Goal: Task Accomplishment & Management: Use online tool/utility

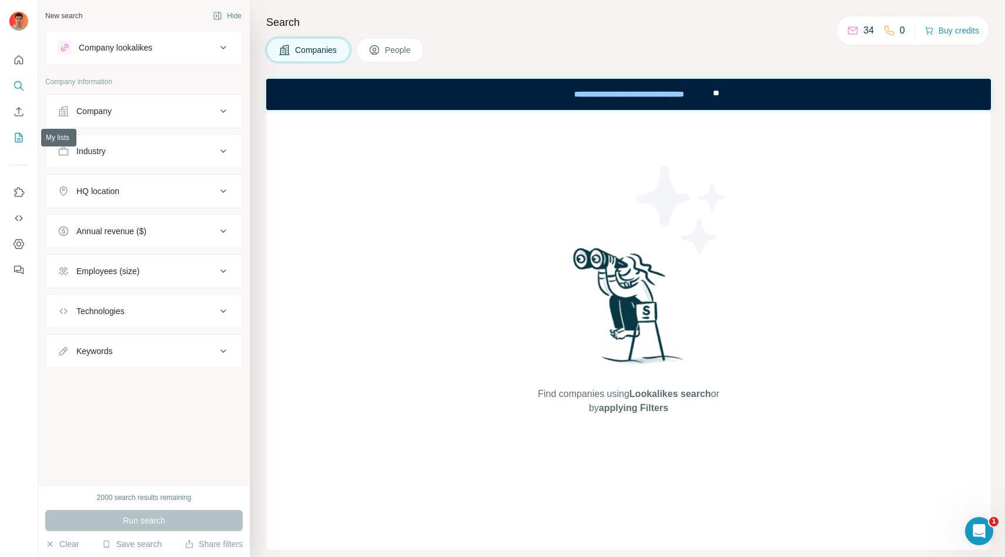
click at [17, 138] on icon "My lists" at bounding box center [19, 138] width 12 height 12
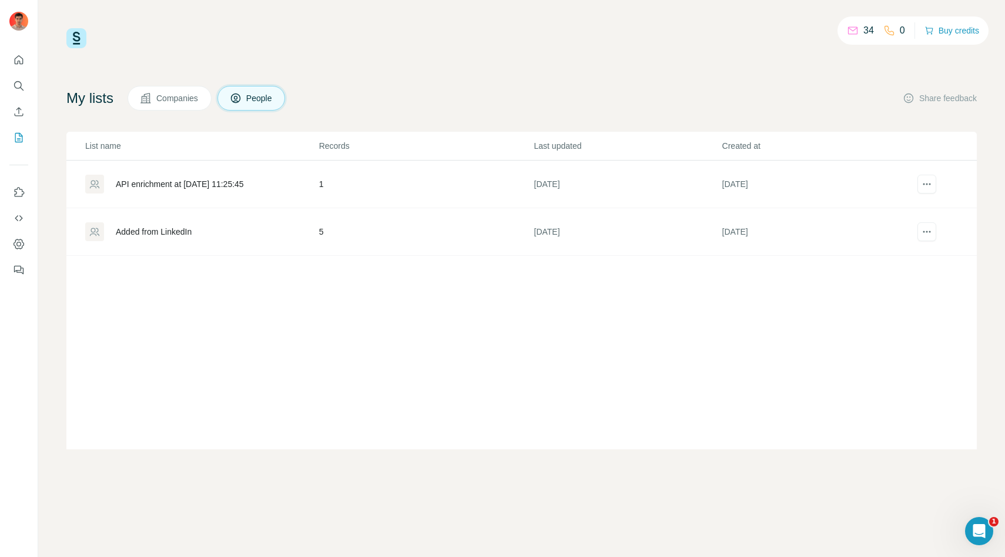
click at [199, 180] on div "API enrichment at [DATE] 11:25:45" at bounding box center [180, 184] width 128 height 12
click at [178, 185] on div "API enrichment at [DATE] 11:25:45" at bounding box center [180, 184] width 128 height 12
click at [432, 192] on td "1" at bounding box center [426, 184] width 215 height 48
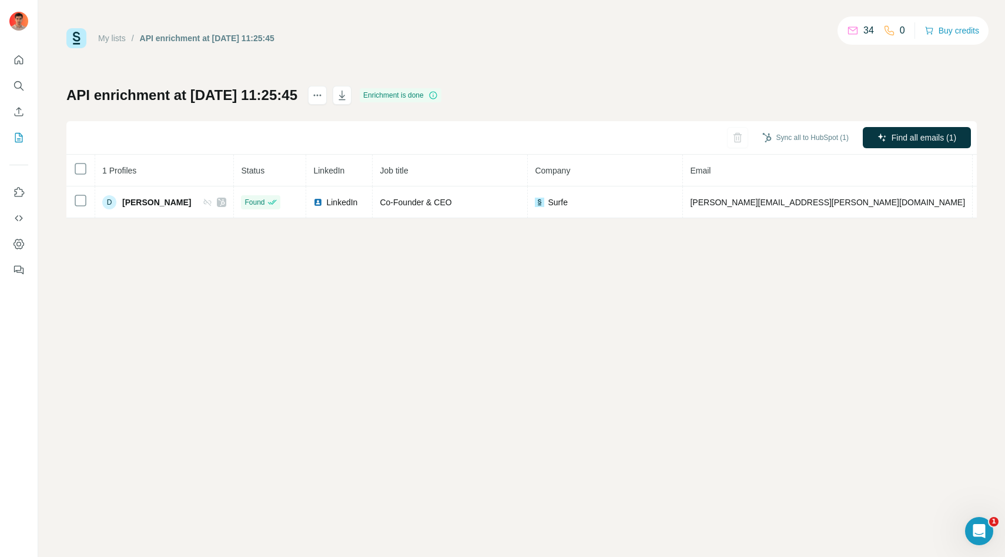
click at [112, 46] on div "My lists / API enrichment at [DATE] 11:25:45" at bounding box center [170, 38] width 208 height 20
click at [116, 39] on link "My lists" at bounding box center [112, 38] width 28 height 9
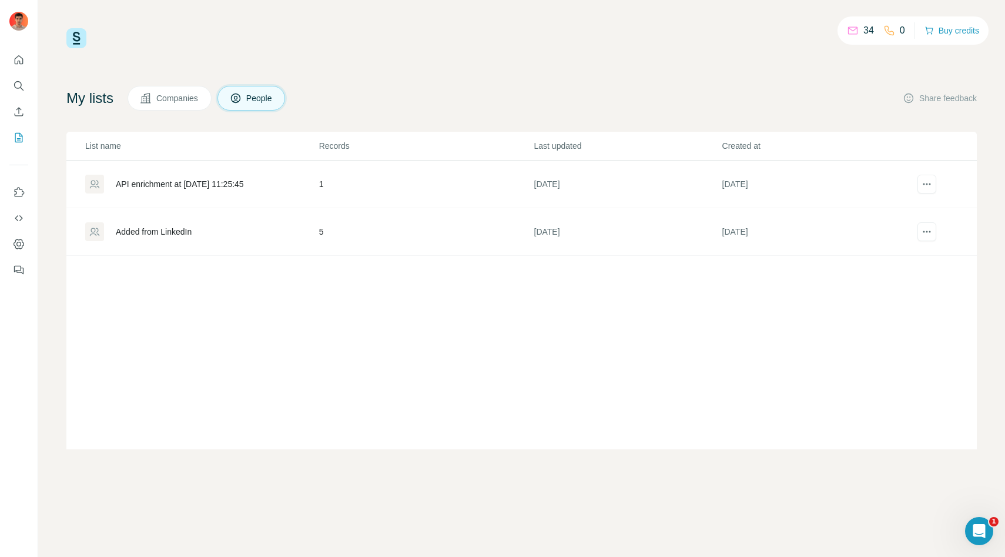
click at [150, 231] on div "Added from LinkedIn" at bounding box center [154, 232] width 76 height 12
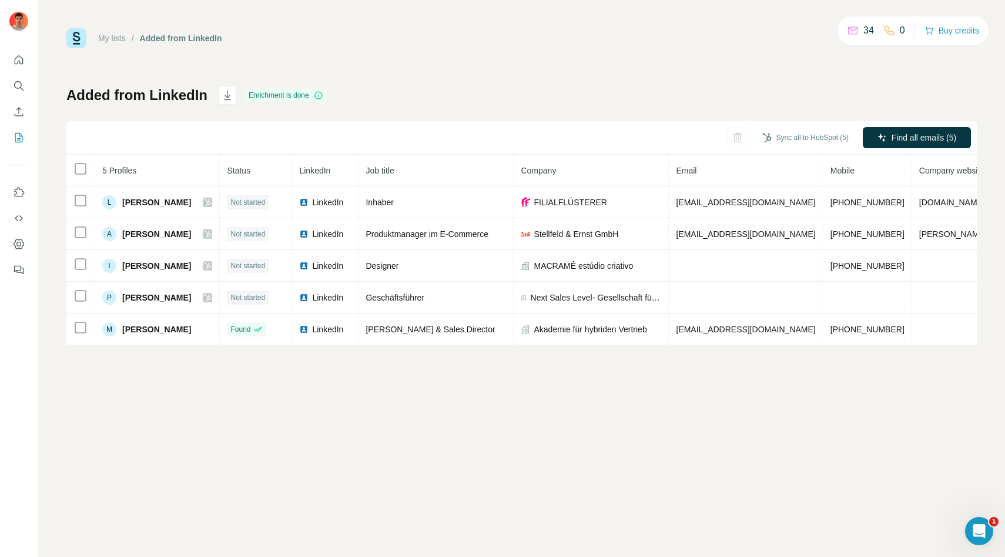
click at [109, 39] on link "My lists" at bounding box center [112, 38] width 28 height 9
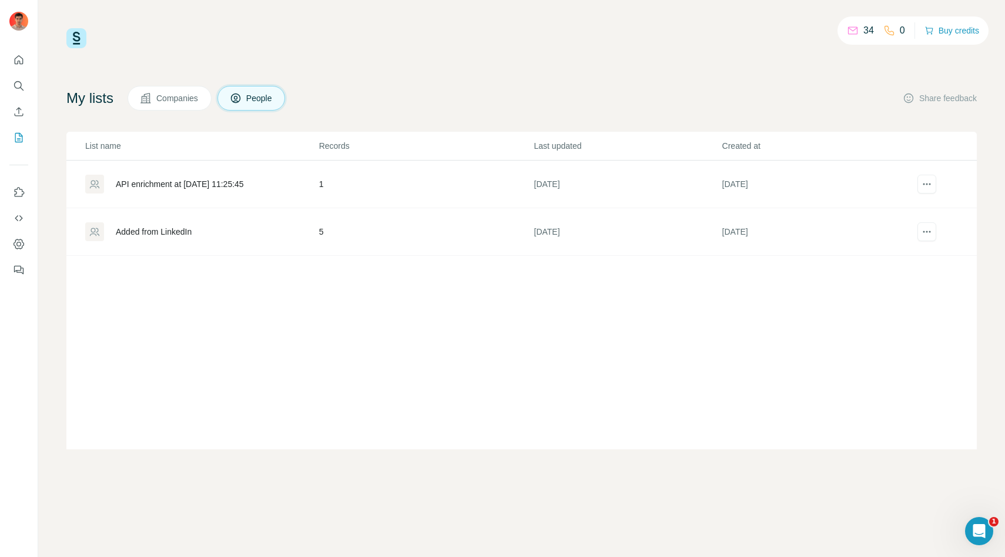
click at [142, 186] on div "API enrichment at [DATE] 11:25:45" at bounding box center [180, 184] width 128 height 12
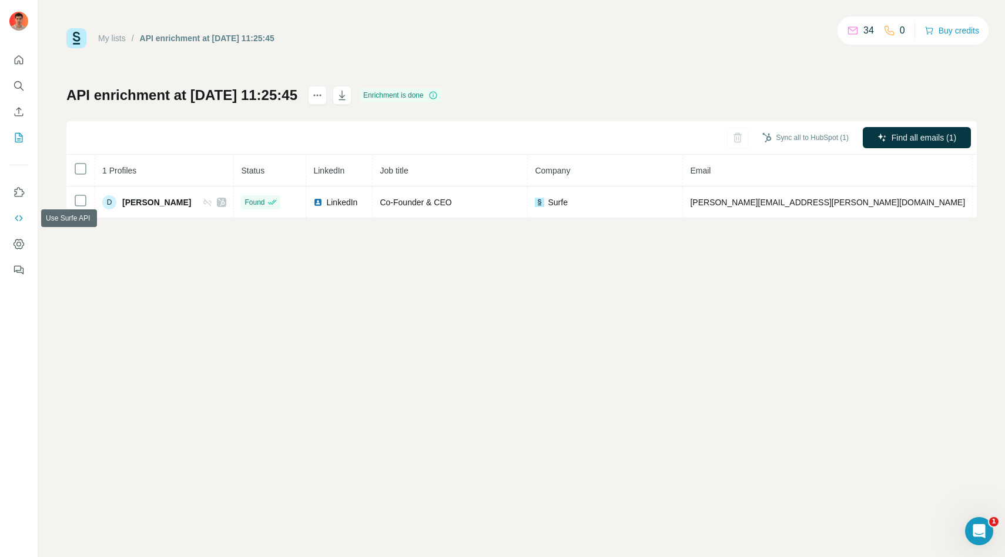
click at [22, 224] on button "Use Surfe API" at bounding box center [18, 217] width 19 height 21
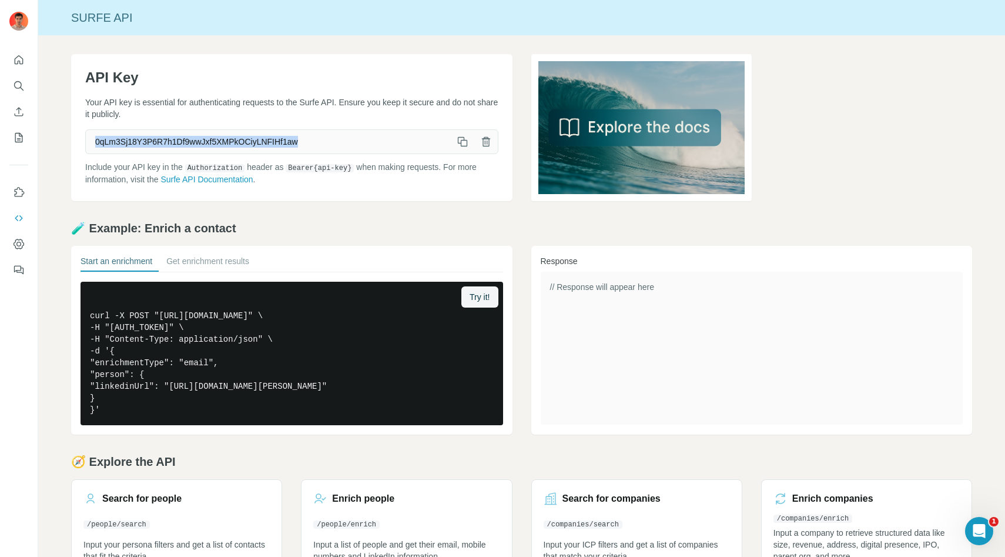
drag, startPoint x: 97, startPoint y: 142, endPoint x: 330, endPoint y: 152, distance: 233.6
click at [330, 152] on div "0qLm3Sj18Y3P6R7h1Df9wwJxf5XMPkOCiyLNFIHf1aw" at bounding box center [291, 141] width 413 height 25
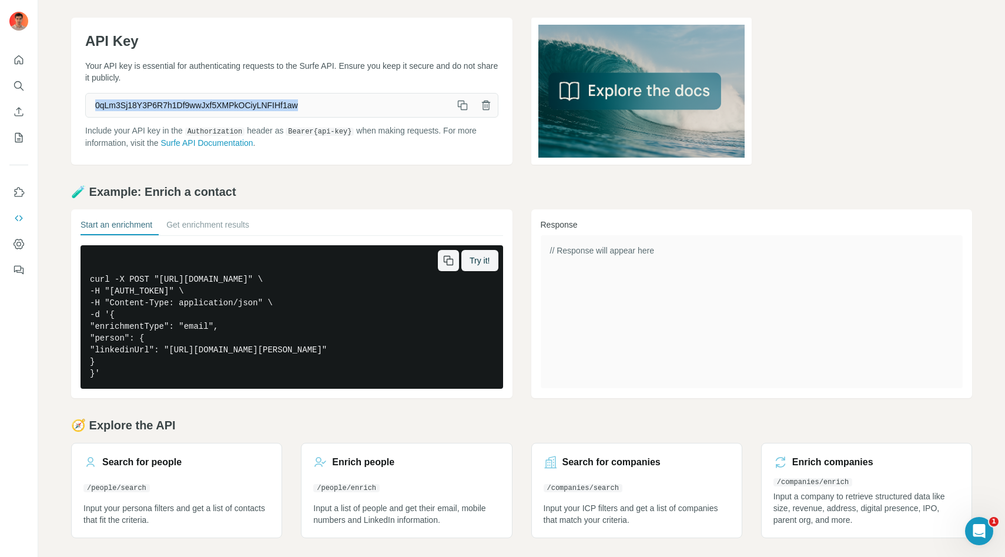
drag, startPoint x: 91, startPoint y: 278, endPoint x: 426, endPoint y: 363, distance: 346.3
click at [426, 363] on pre "curl -X POST "[URL][DOMAIN_NAME]" \ -H "[AUTH_TOKEN]" \ -H "Content-Type: appli…" at bounding box center [292, 316] width 423 height 143
click at [186, 227] on button "Get enrichment results" at bounding box center [207, 227] width 83 height 16
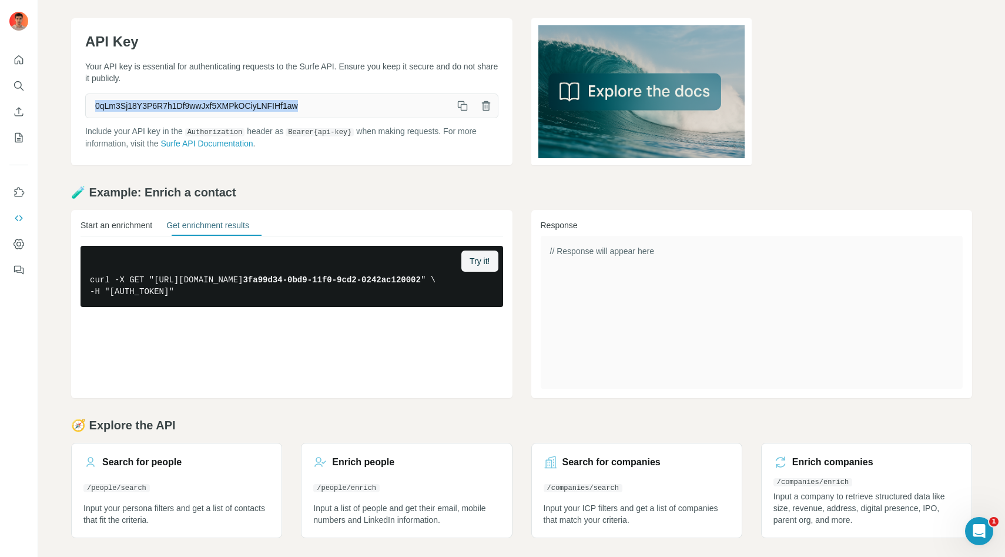
click at [126, 229] on button "Start an enrichment" at bounding box center [117, 227] width 72 height 16
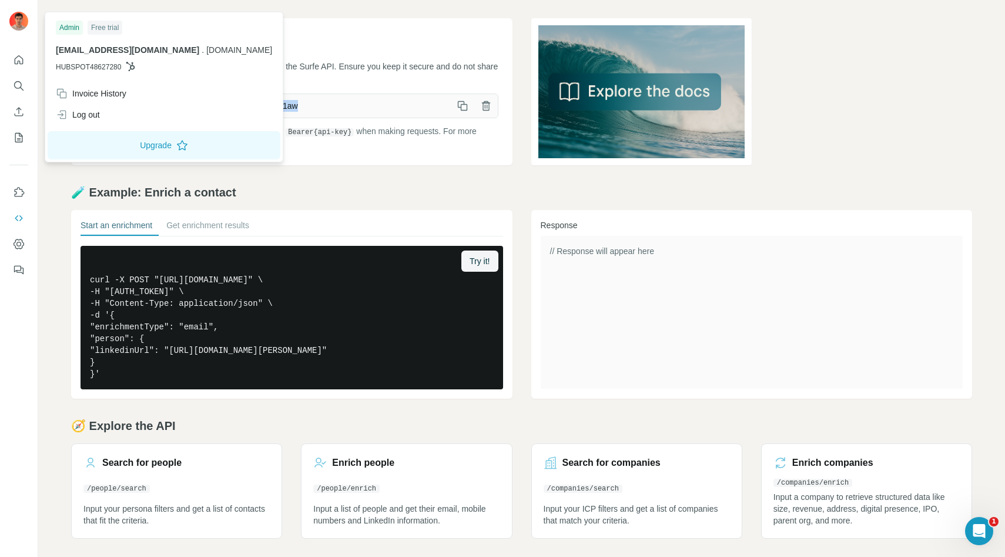
click at [15, 19] on img at bounding box center [18, 21] width 19 height 19
click at [19, 60] on icon "Quick start" at bounding box center [19, 60] width 12 height 12
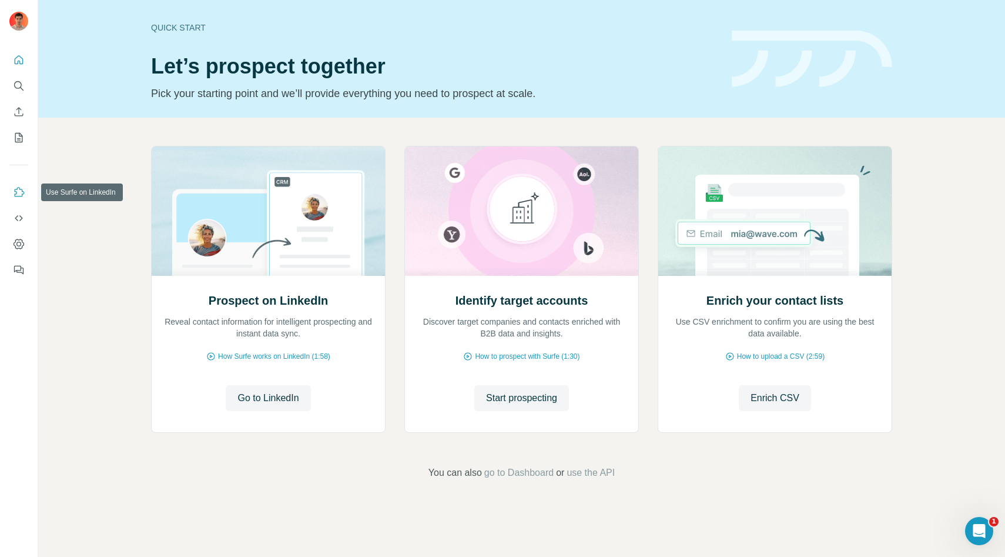
click at [16, 197] on icon "Use Surfe on LinkedIn" at bounding box center [19, 192] width 12 height 12
click at [19, 221] on icon "Use Surfe API" at bounding box center [19, 218] width 12 height 12
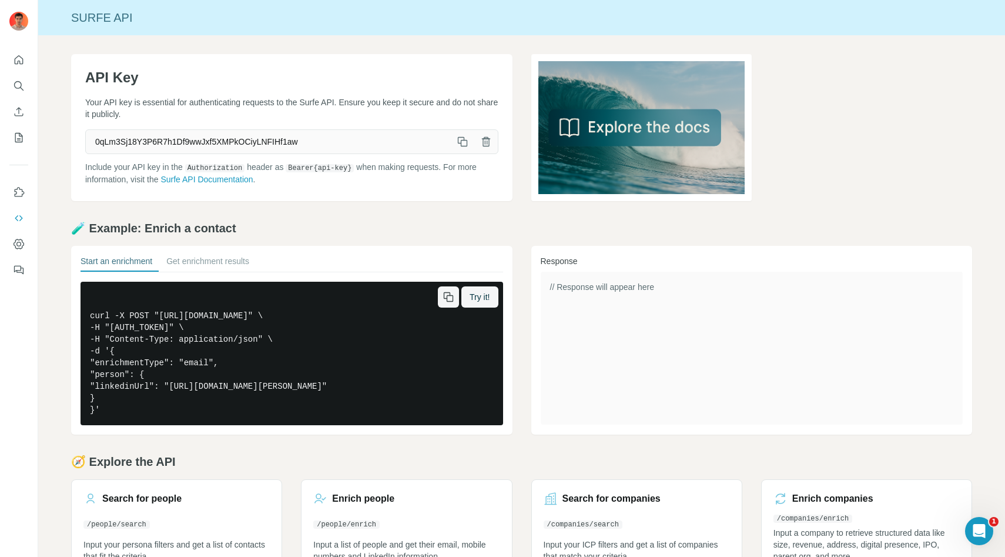
drag, startPoint x: 91, startPoint y: 315, endPoint x: 453, endPoint y: 411, distance: 375.1
click at [453, 411] on pre "curl -X POST "[URL][DOMAIN_NAME]" \ -H "[AUTH_TOKEN]" \ -H "Content-Type: appli…" at bounding box center [292, 353] width 423 height 143
click at [406, 405] on pre "curl -X POST "[URL][DOMAIN_NAME]" \ -H "[AUTH_TOKEN]" \ -H "Content-Type: appli…" at bounding box center [292, 353] width 423 height 143
